Goal: Task Accomplishment & Management: Manage account settings

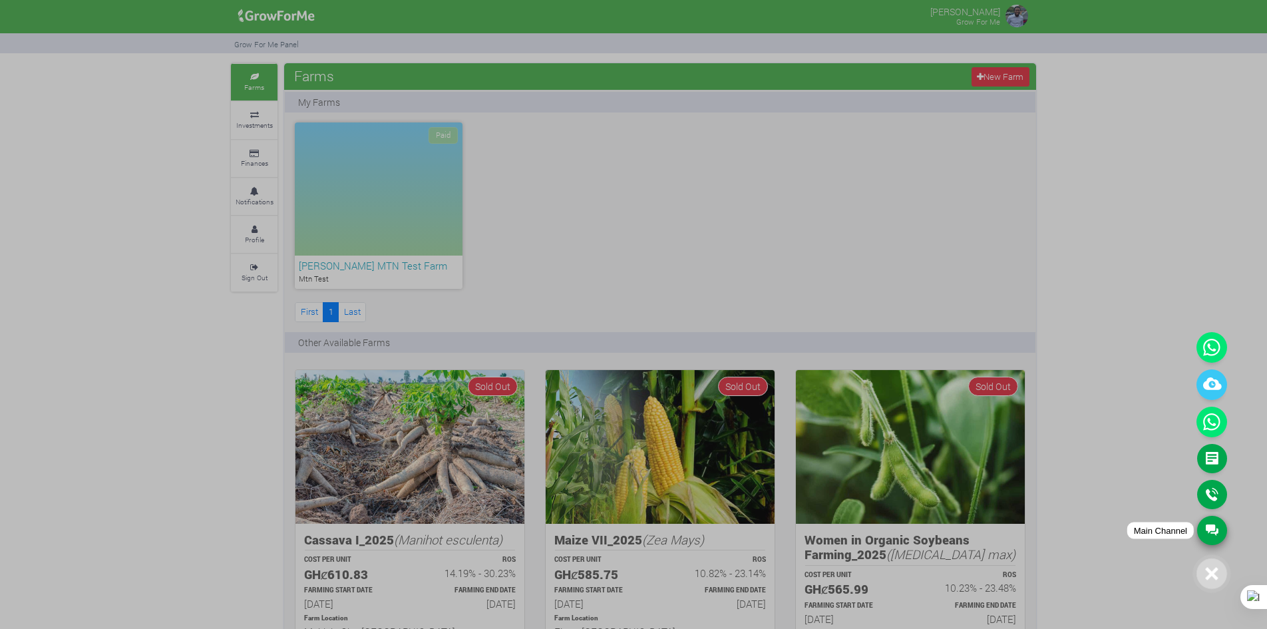
click at [1210, 534] on link "Main Channel" at bounding box center [1212, 530] width 30 height 29
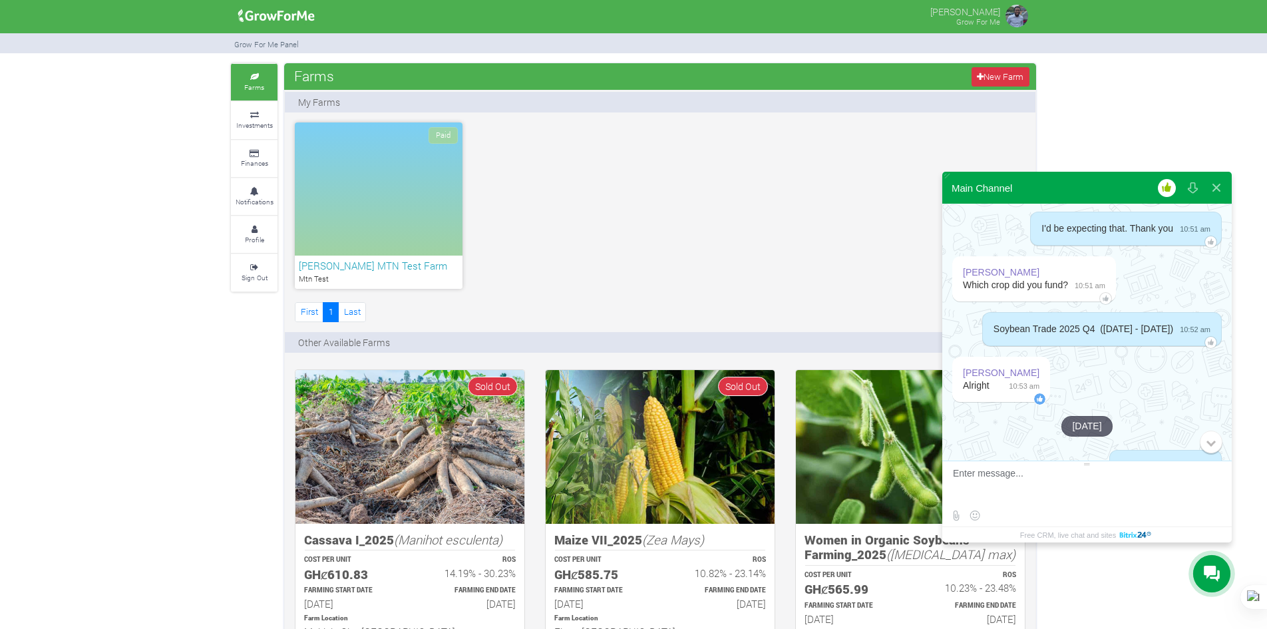
scroll to position [2190, 0]
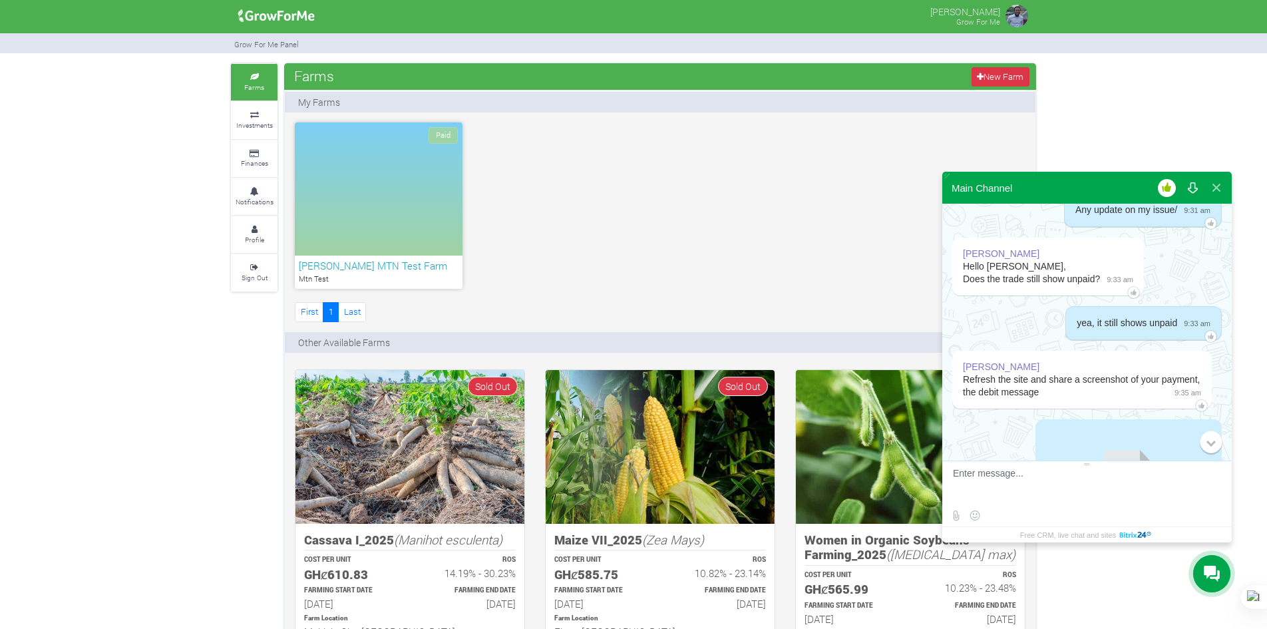
click at [1191, 192] on button at bounding box center [1192, 188] width 24 height 32
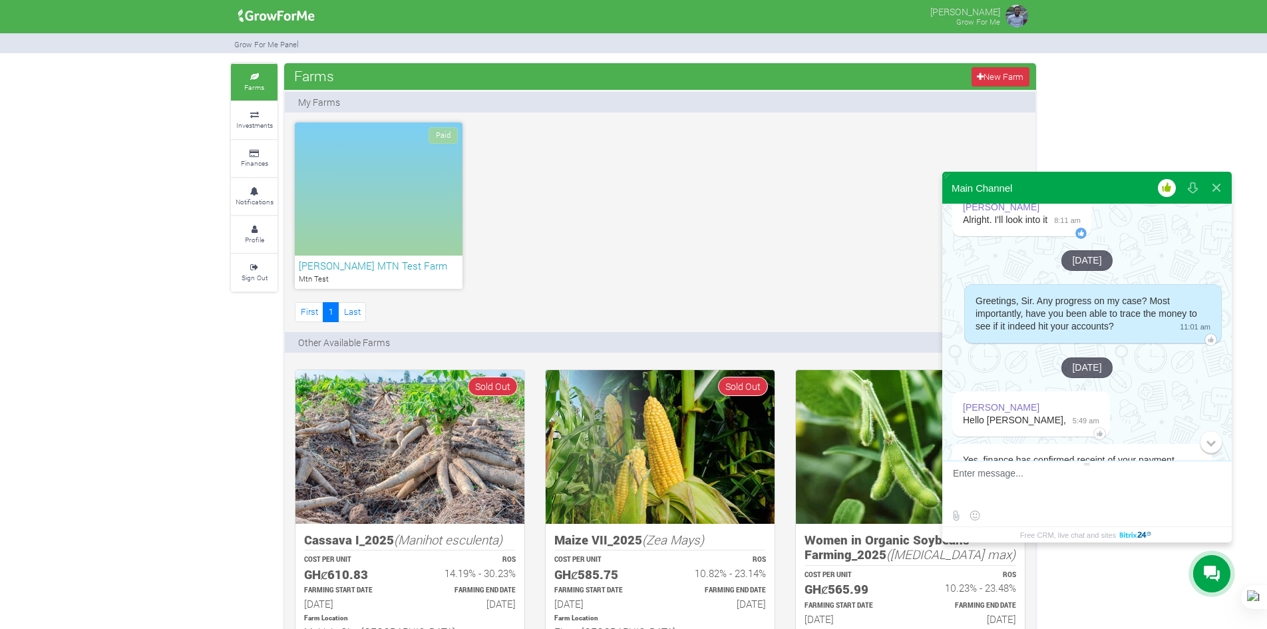
scroll to position [3188, 0]
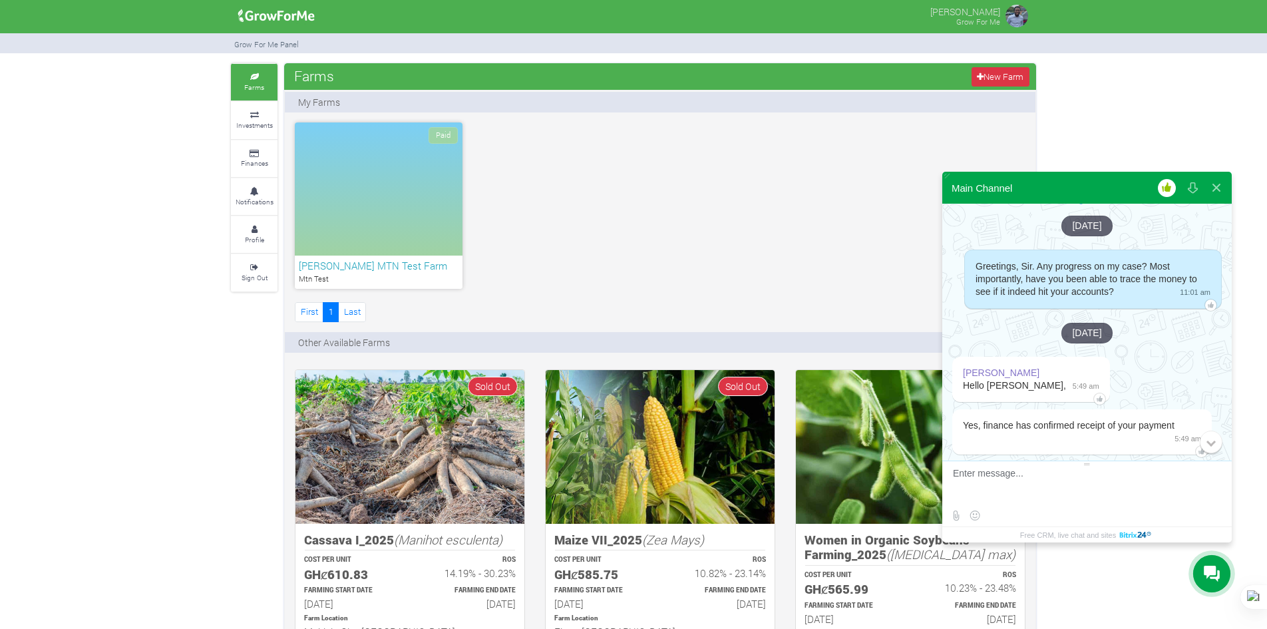
click at [1166, 188] on button at bounding box center [1167, 188] width 24 height 32
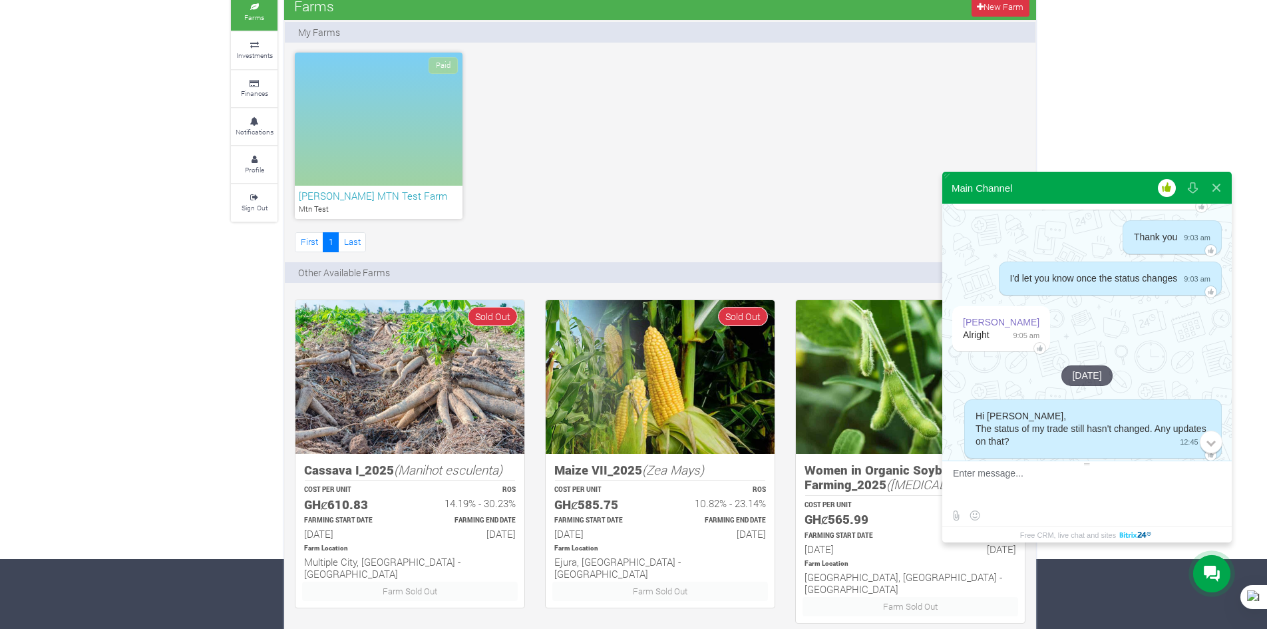
scroll to position [67, 0]
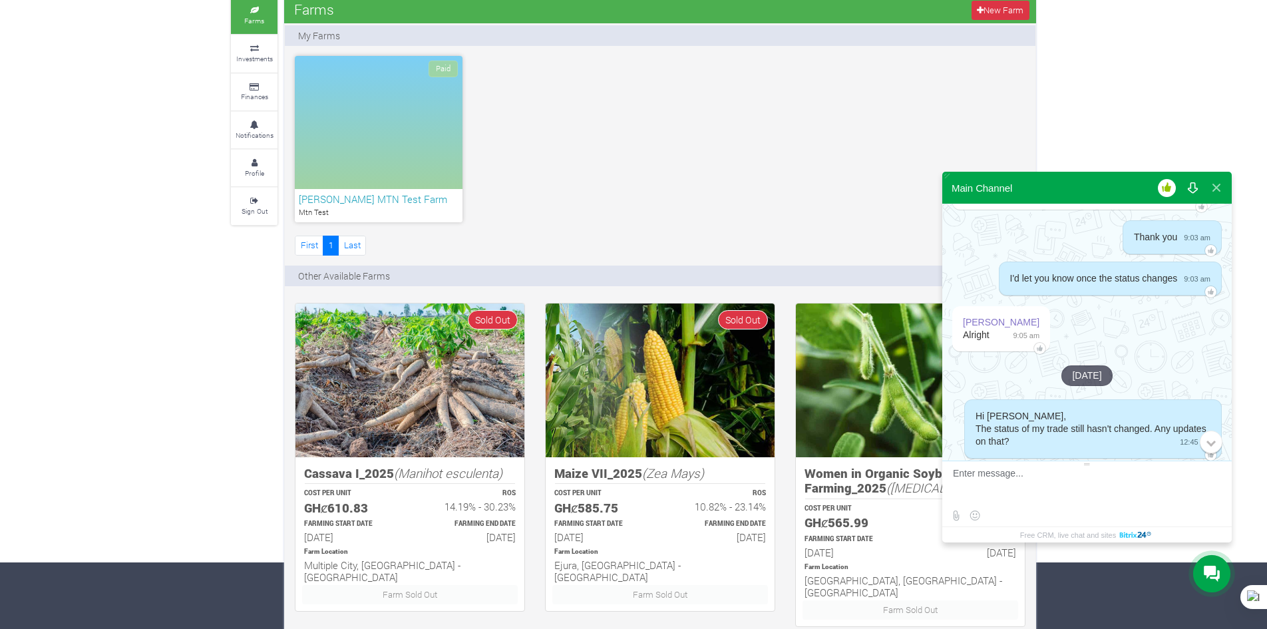
click at [1184, 185] on button at bounding box center [1192, 188] width 24 height 32
click at [1192, 185] on button at bounding box center [1192, 188] width 24 height 32
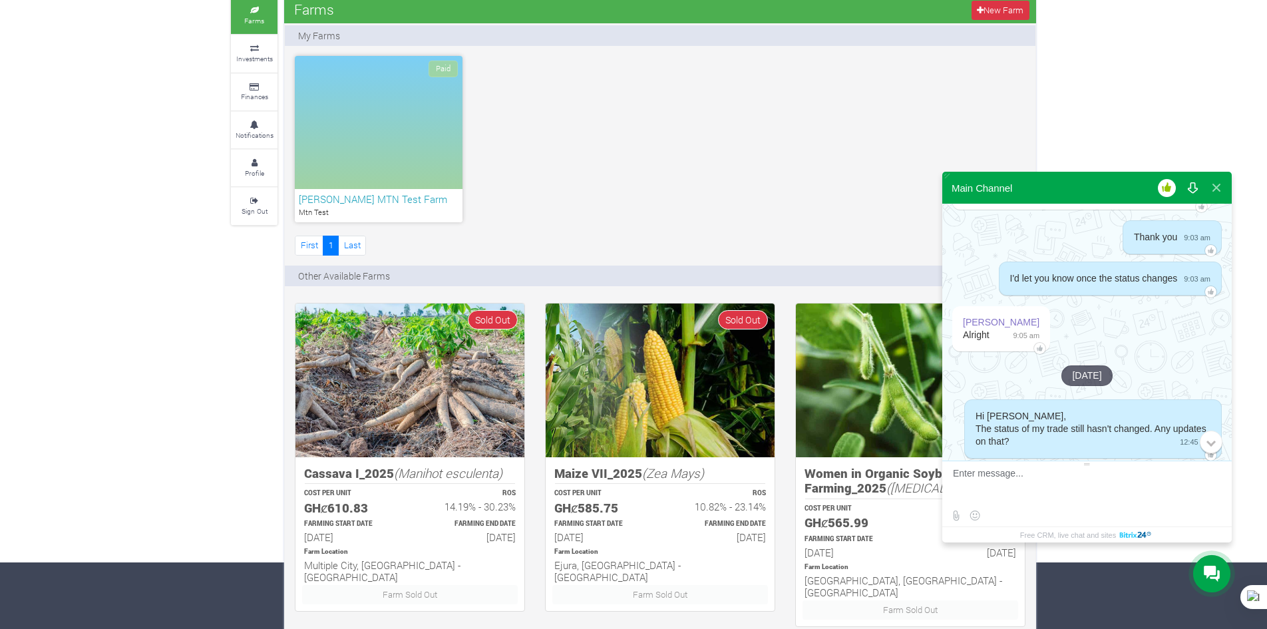
click at [1192, 185] on button at bounding box center [1192, 188] width 24 height 32
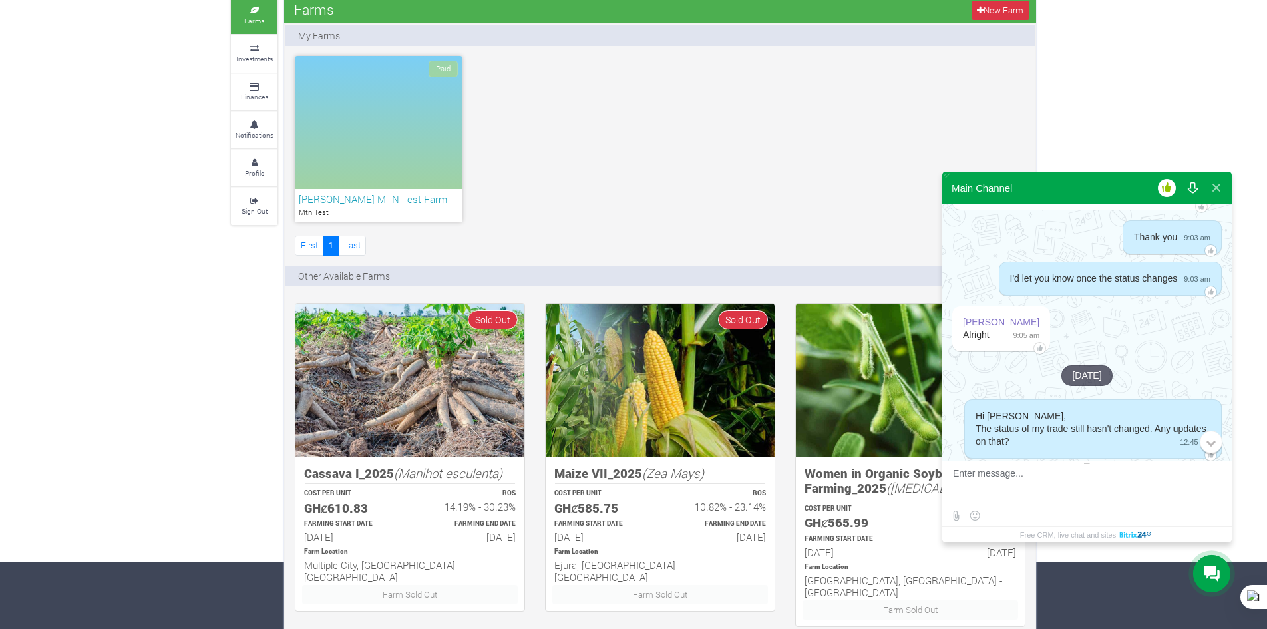
click at [1192, 185] on button at bounding box center [1192, 188] width 24 height 32
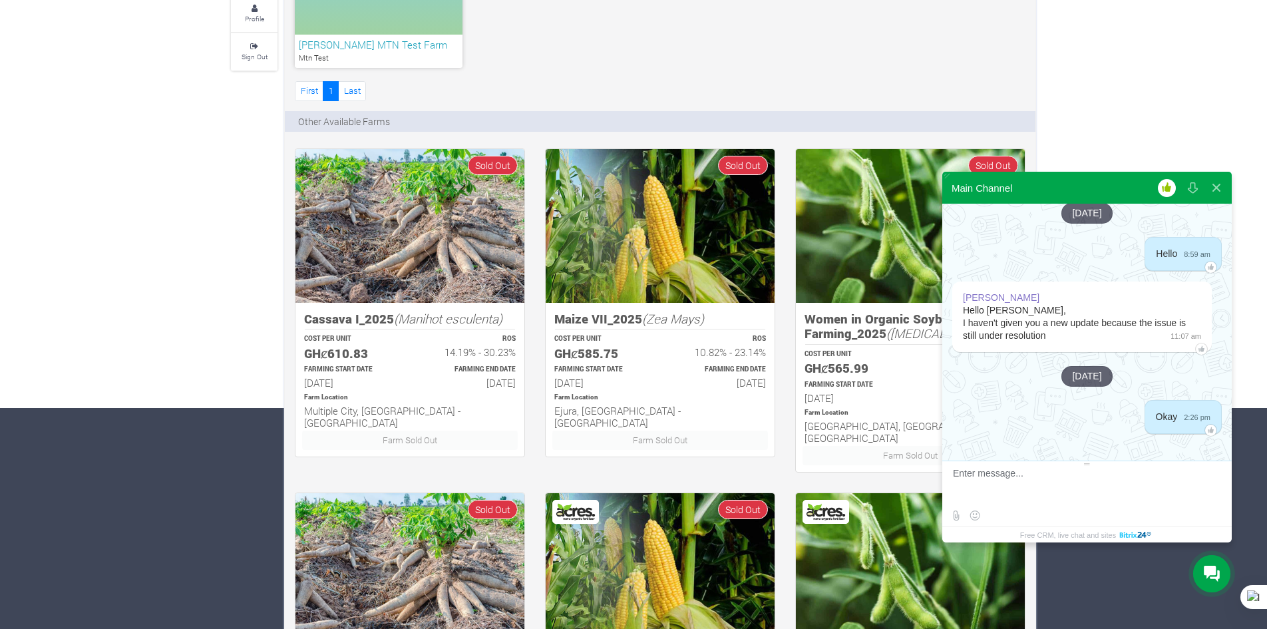
scroll to position [466, 0]
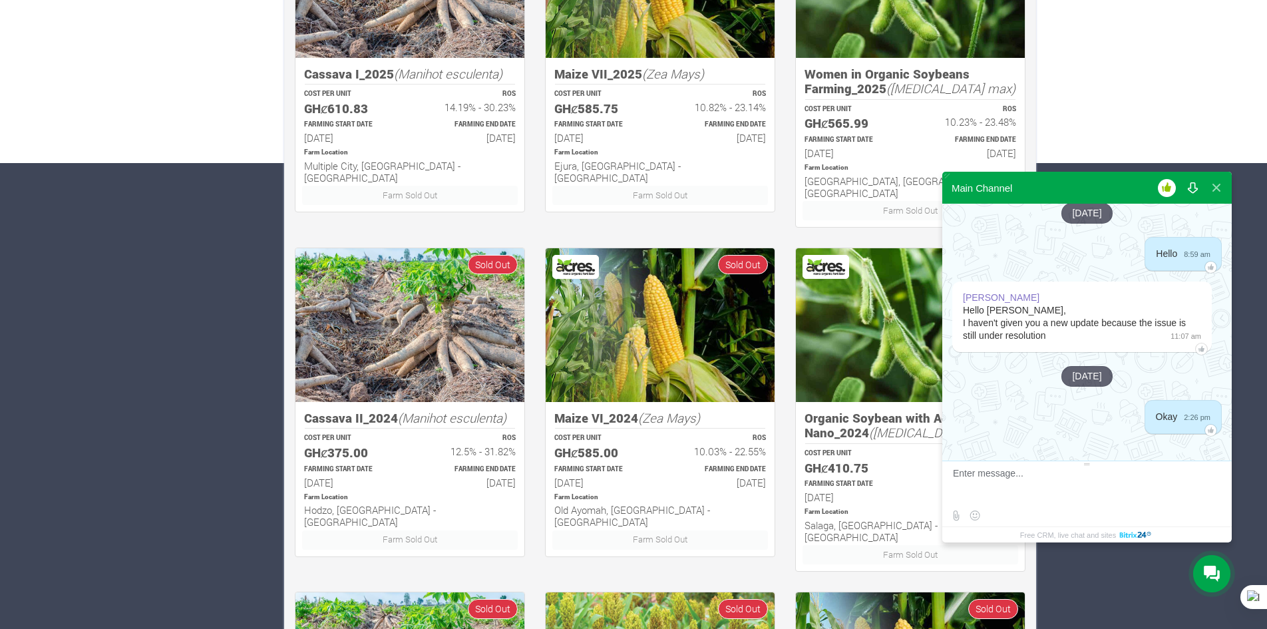
click at [1196, 190] on button at bounding box center [1192, 188] width 24 height 32
click at [1220, 182] on button at bounding box center [1216, 188] width 24 height 32
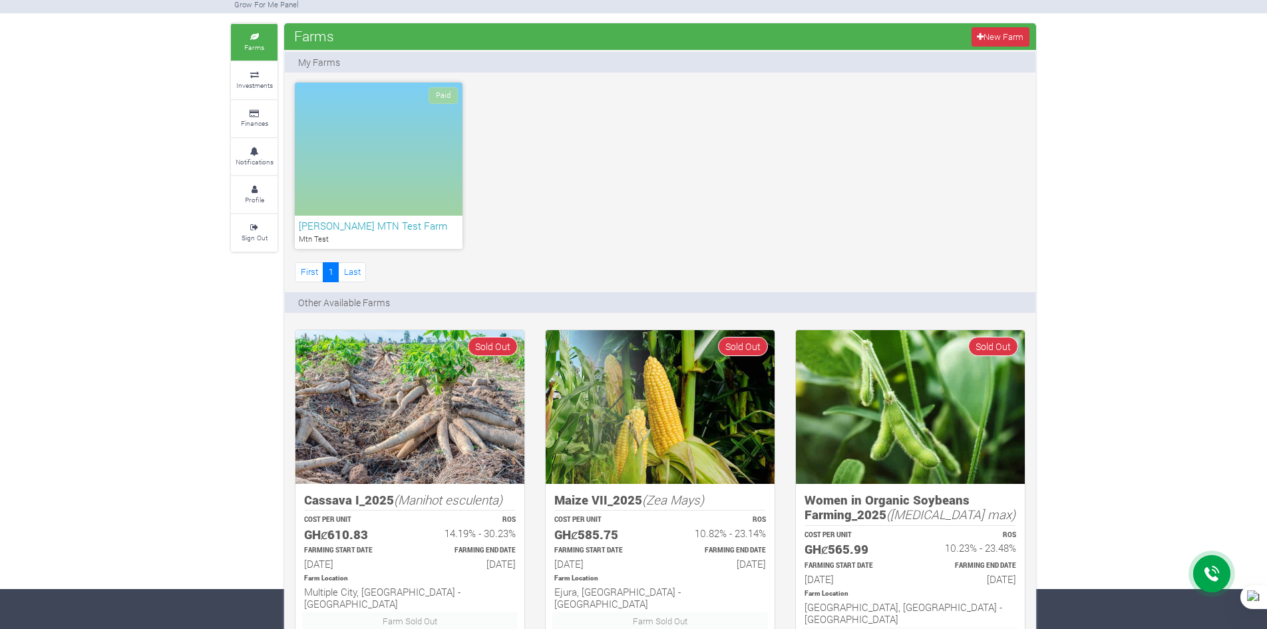
scroll to position [0, 0]
